Goal: Navigation & Orientation: Find specific page/section

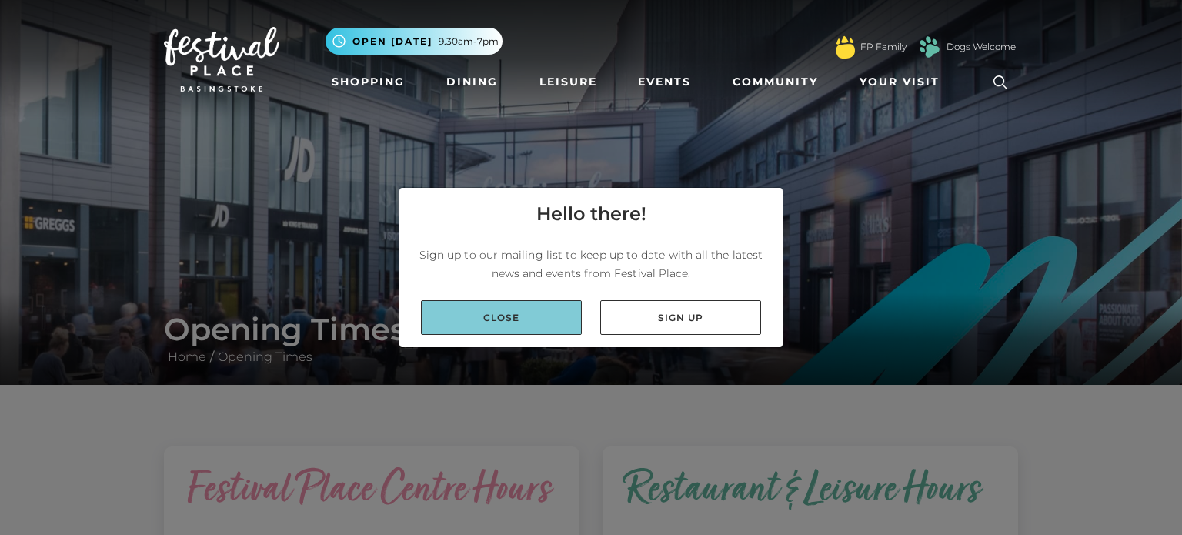
click at [554, 328] on link "Close" at bounding box center [501, 317] width 161 height 35
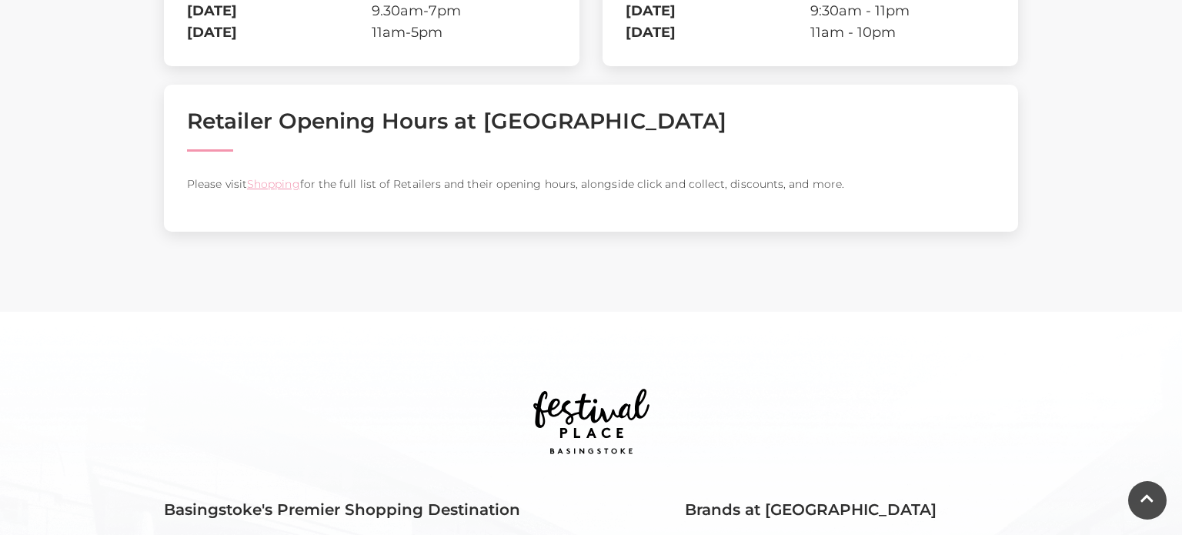
scroll to position [646, 0]
click at [256, 179] on link "Shopping" at bounding box center [273, 183] width 53 height 14
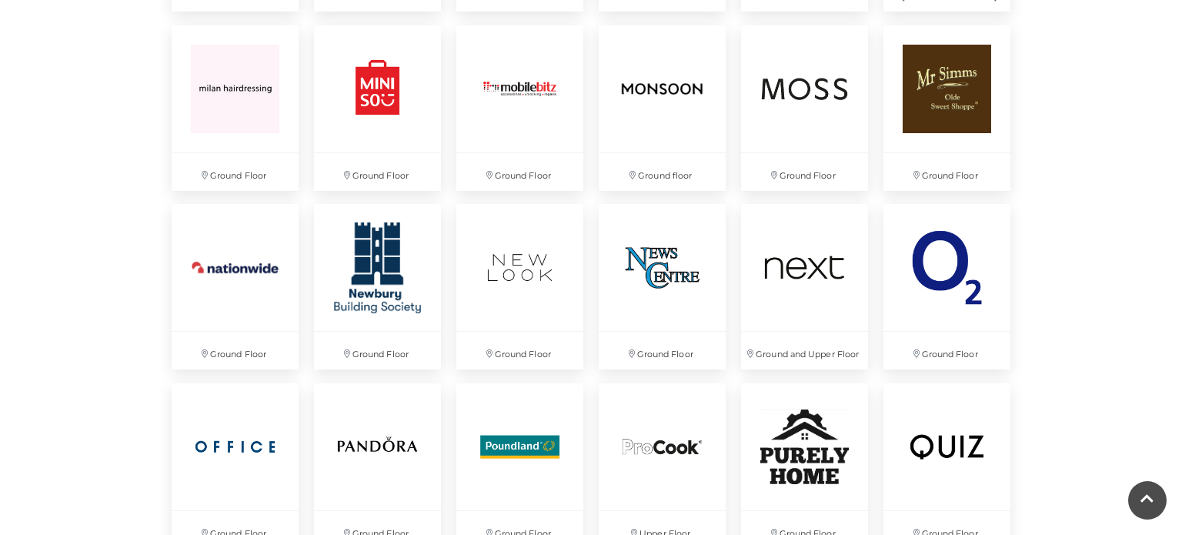
scroll to position [2746, 0]
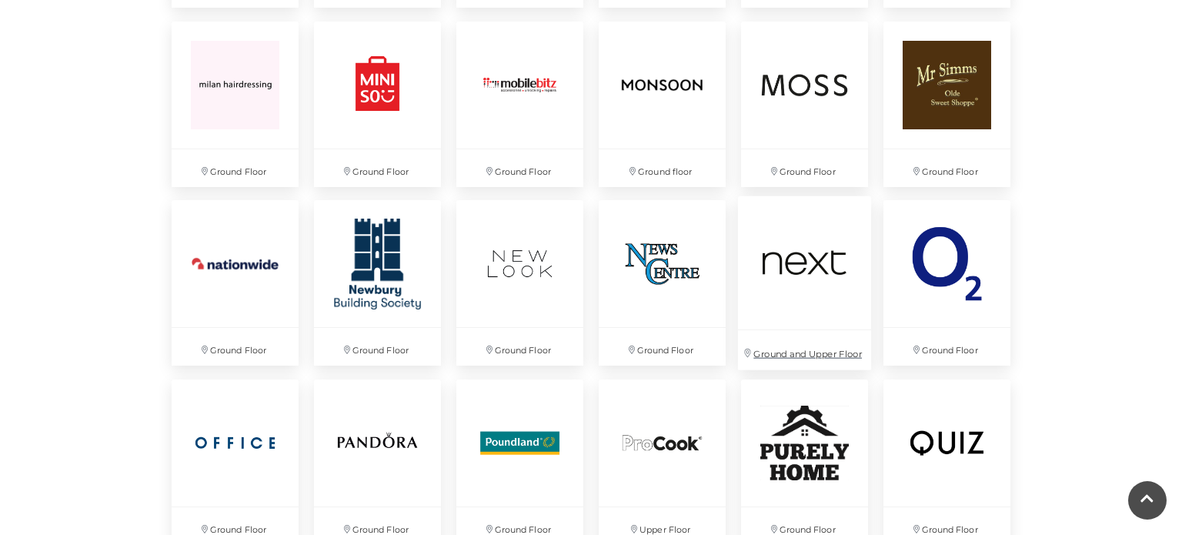
click at [773, 317] on img at bounding box center [804, 262] width 133 height 133
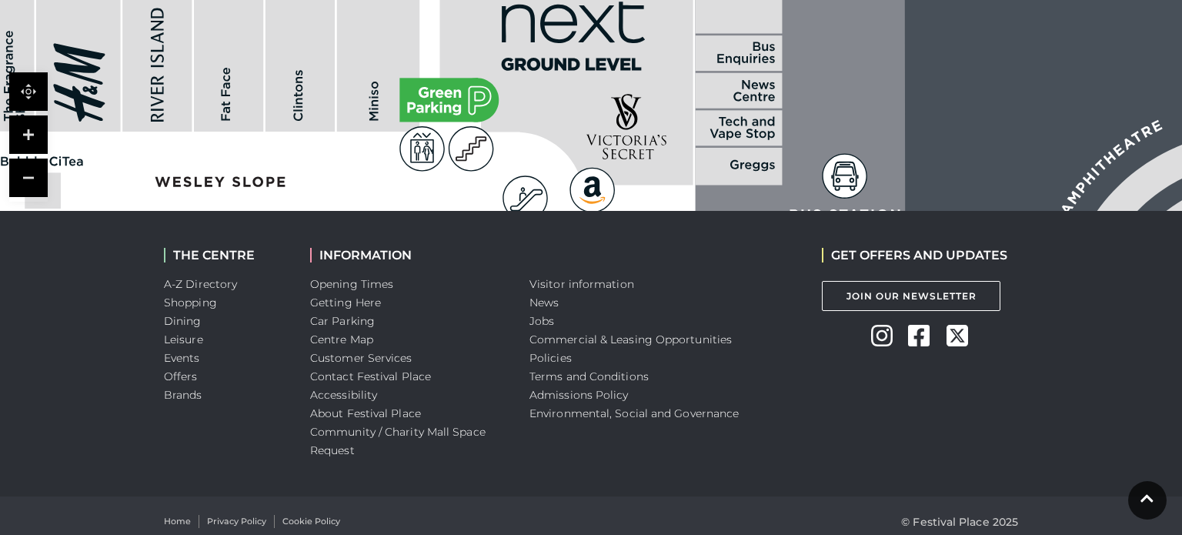
scroll to position [1311, 0]
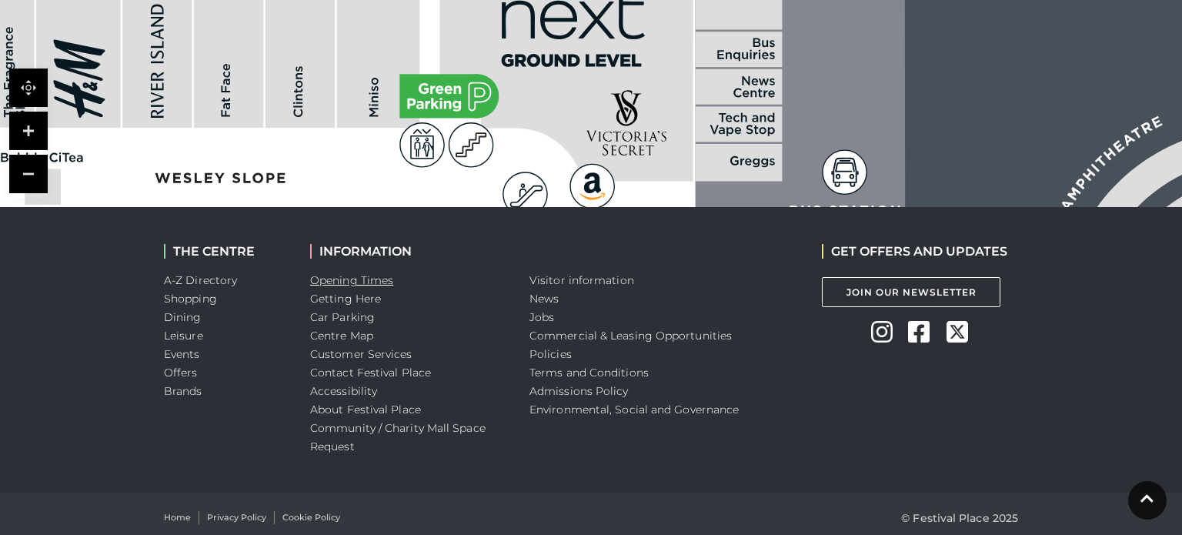
click at [329, 280] on link "Opening Times" at bounding box center [351, 280] width 83 height 14
